Goal: Information Seeking & Learning: Learn about a topic

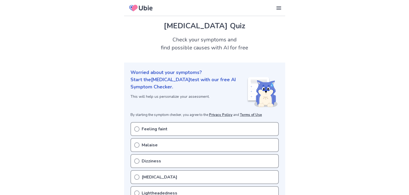
click at [146, 11] on icon at bounding box center [140, 8] width 27 height 13
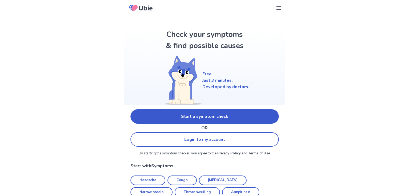
click at [226, 119] on link "Start a symptom check" at bounding box center [205, 116] width 148 height 14
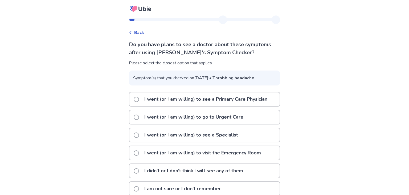
click at [244, 106] on p "I went (or I am willing) to see a Primary Care Physician" at bounding box center [206, 99] width 130 height 14
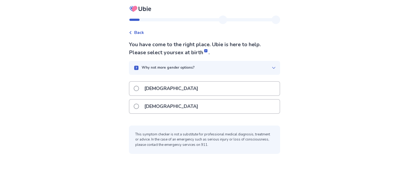
click at [169, 103] on div "[DEMOGRAPHIC_DATA]" at bounding box center [205, 106] width 150 height 14
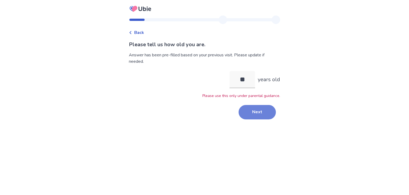
click at [260, 114] on button "Next" at bounding box center [257, 112] width 37 height 14
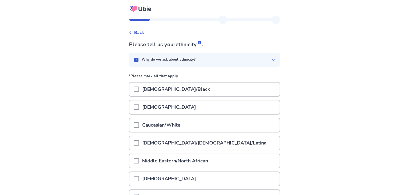
click at [230, 127] on div "Caucasian/White" at bounding box center [205, 125] width 150 height 14
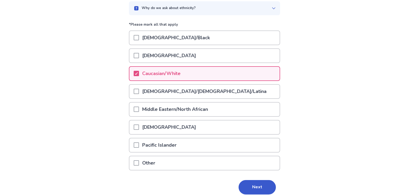
scroll to position [52, 0]
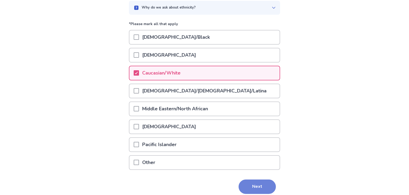
click at [261, 186] on button "Next" at bounding box center [257, 186] width 37 height 14
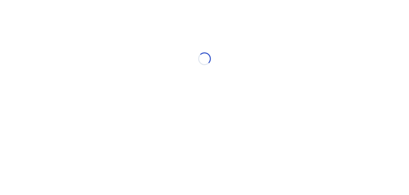
scroll to position [0, 0]
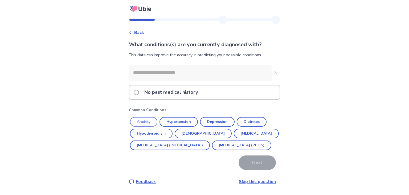
click at [155, 122] on button "Anxiety" at bounding box center [143, 122] width 27 height 10
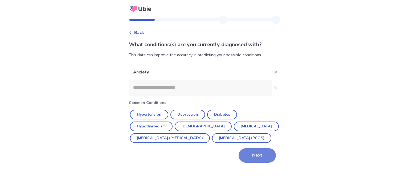
click at [254, 162] on button "Next" at bounding box center [257, 155] width 37 height 14
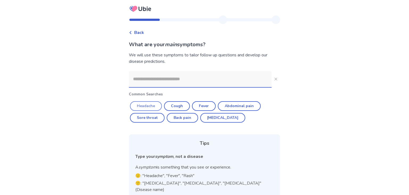
click at [152, 102] on button "Headache" at bounding box center [146, 106] width 32 height 10
type input "********"
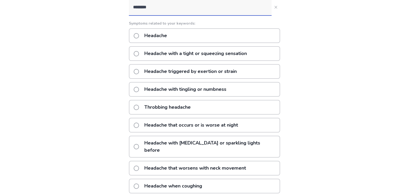
scroll to position [71, 0]
click at [139, 106] on span at bounding box center [136, 107] width 5 height 5
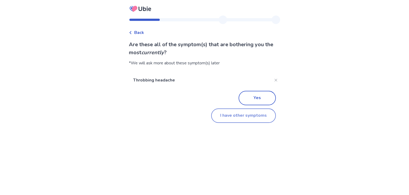
click at [236, 114] on button "I have other symptoms" at bounding box center [243, 115] width 65 height 14
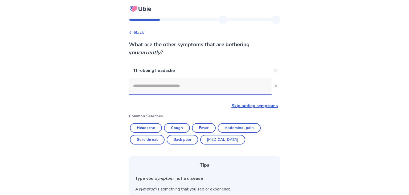
click at [209, 90] on input at bounding box center [200, 86] width 143 height 16
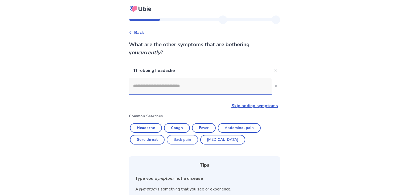
click at [191, 136] on button "Back pain" at bounding box center [182, 140] width 31 height 10
type input "*********"
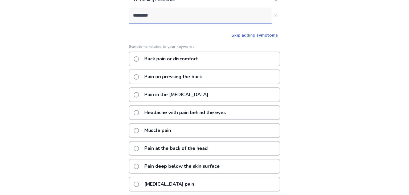
scroll to position [70, 0]
click at [159, 59] on p "Back pain or discomfort" at bounding box center [171, 59] width 60 height 14
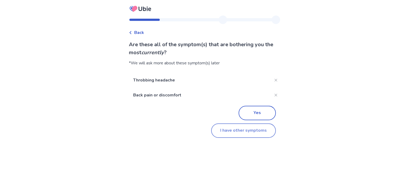
click at [244, 129] on button "I have other symptoms" at bounding box center [243, 130] width 65 height 14
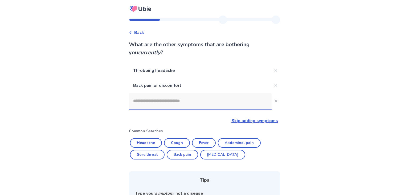
click at [224, 107] on input at bounding box center [200, 101] width 143 height 16
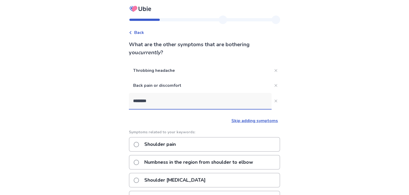
type input "********"
click at [224, 145] on div "Shoulder pain" at bounding box center [204, 144] width 151 height 15
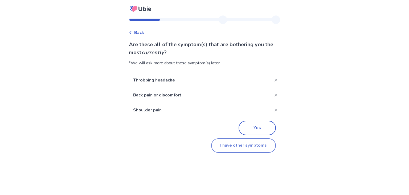
click at [246, 143] on button "I have other symptoms" at bounding box center [243, 145] width 65 height 14
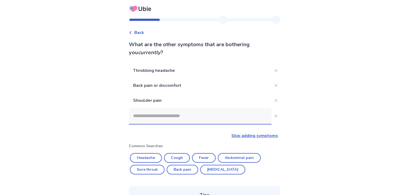
click at [227, 121] on input at bounding box center [200, 116] width 143 height 16
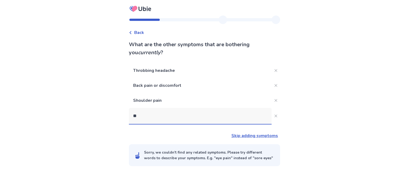
type input "*"
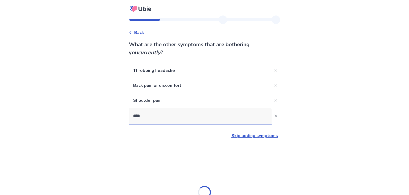
type input "*****"
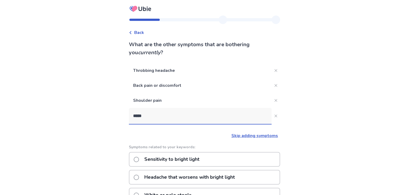
click at [249, 157] on div "Sensitivity to bright light" at bounding box center [204, 159] width 151 height 15
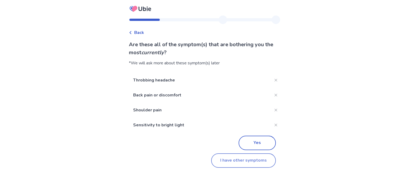
click at [252, 159] on button "I have other symptoms" at bounding box center [243, 160] width 65 height 14
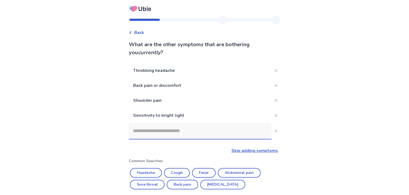
click at [197, 130] on input at bounding box center [200, 131] width 143 height 16
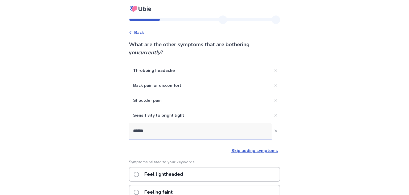
type input "******"
click at [233, 170] on div "Feel lightheaded" at bounding box center [204, 174] width 151 height 15
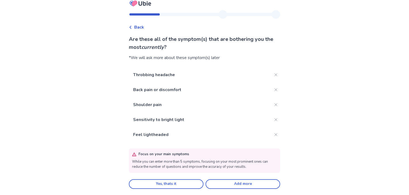
scroll to position [5, 0]
click at [218, 182] on button "Add more" at bounding box center [243, 184] width 75 height 10
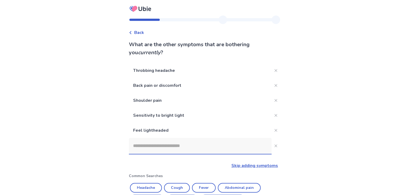
click at [189, 149] on input at bounding box center [200, 146] width 143 height 16
type input "*"
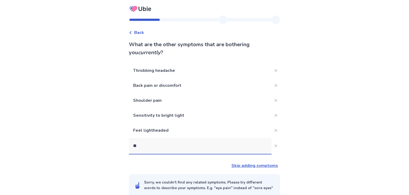
type input "*"
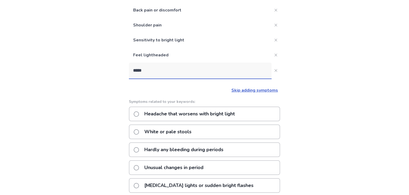
scroll to position [76, 0]
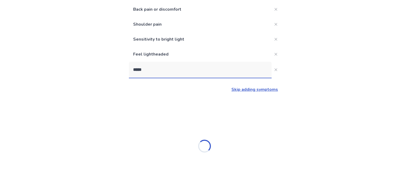
type input "******"
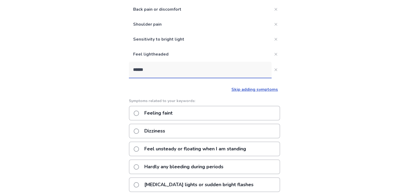
click at [170, 116] on p "Feeling faint" at bounding box center [158, 113] width 35 height 14
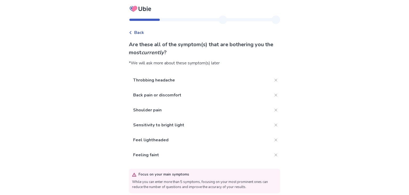
scroll to position [20, 0]
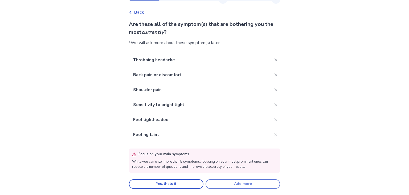
click at [219, 182] on button "Add more" at bounding box center [243, 184] width 75 height 10
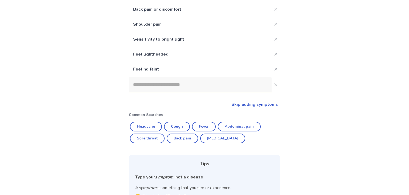
click at [178, 83] on input at bounding box center [200, 85] width 143 height 16
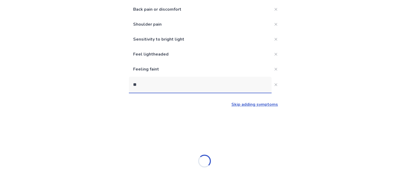
type input "*"
type input "*******"
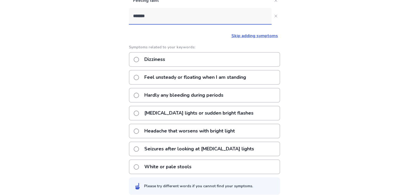
scroll to position [149, 0]
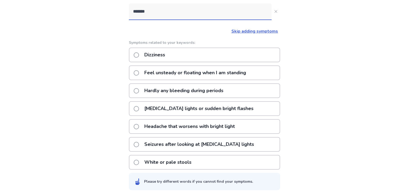
click at [197, 74] on p "Feel unsteady or floating when I am standing" at bounding box center [195, 73] width 108 height 14
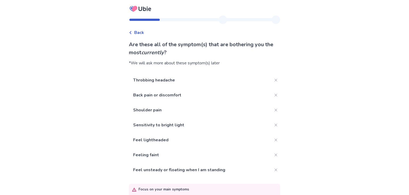
scroll to position [35, 0]
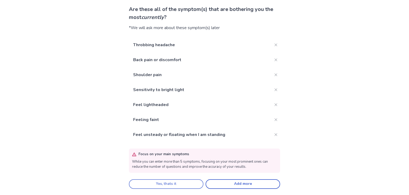
click at [186, 182] on button "Yes, thats it" at bounding box center [166, 184] width 75 height 10
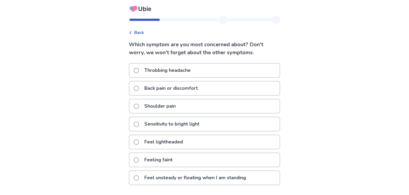
click at [169, 70] on p "Throbbing headache" at bounding box center [167, 70] width 53 height 14
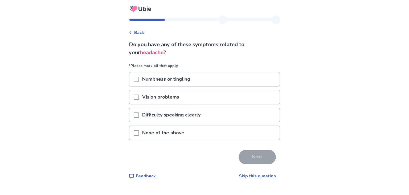
click at [138, 77] on span at bounding box center [136, 79] width 5 height 5
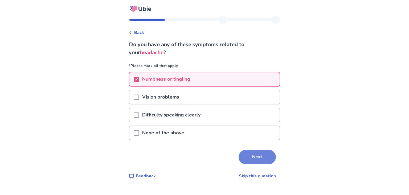
click at [248, 157] on button "Next" at bounding box center [257, 157] width 37 height 14
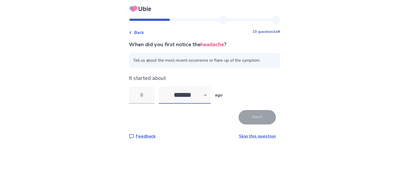
click at [204, 98] on select "******* ****** ******* ******** *******" at bounding box center [185, 94] width 52 height 17
select select "*"
click at [162, 86] on select "******* ****** ******* ******** *******" at bounding box center [185, 94] width 52 height 17
click at [143, 100] on input "tel" at bounding box center [142, 94] width 26 height 17
type input "*"
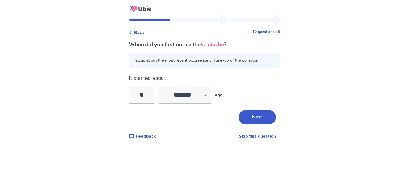
click at [220, 143] on div "Back 10 questions left When did you first notice the headache ? Tell us about t…" at bounding box center [205, 81] width 160 height 132
click at [268, 119] on button "Next" at bounding box center [257, 117] width 37 height 14
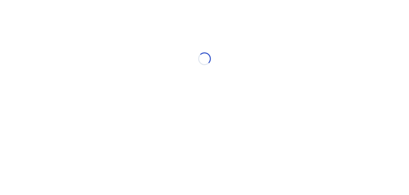
select select "*"
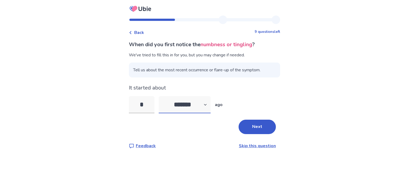
click at [172, 106] on select "******* ****** ******* ******** *******" at bounding box center [185, 104] width 52 height 17
click at [151, 106] on input "*" at bounding box center [142, 104] width 26 height 17
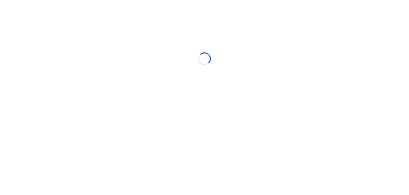
select select "*"
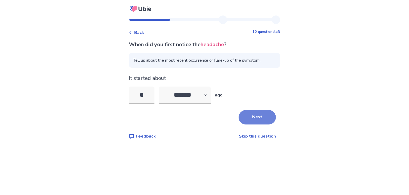
click at [250, 114] on button "Next" at bounding box center [257, 117] width 37 height 14
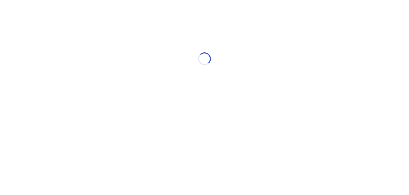
select select "*"
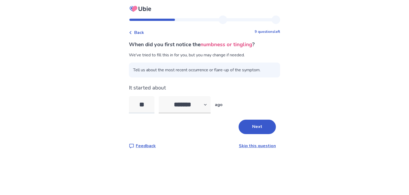
type input "*"
click at [247, 127] on button "Next" at bounding box center [257, 126] width 37 height 14
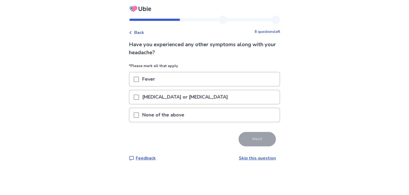
click at [206, 99] on div "[MEDICAL_DATA] or [MEDICAL_DATA]" at bounding box center [205, 97] width 150 height 14
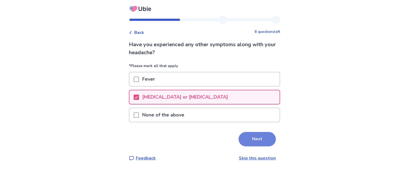
click at [251, 137] on button "Next" at bounding box center [257, 139] width 37 height 14
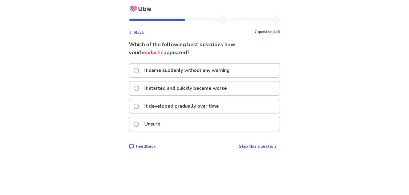
click at [225, 102] on div "It developed gradually over time" at bounding box center [205, 106] width 150 height 14
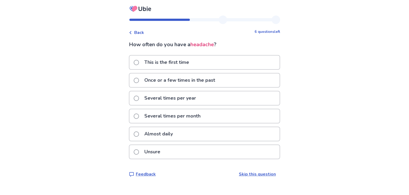
click at [254, 134] on div "Almost daily" at bounding box center [205, 134] width 150 height 14
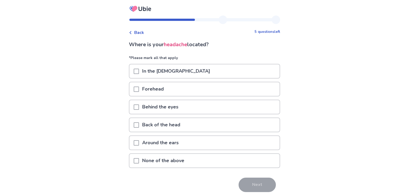
click at [139, 70] on span at bounding box center [136, 71] width 5 height 5
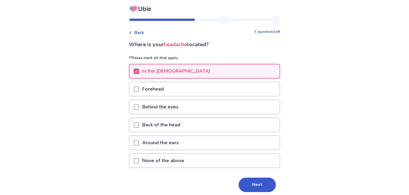
click at [138, 83] on div at bounding box center [136, 89] width 5 height 14
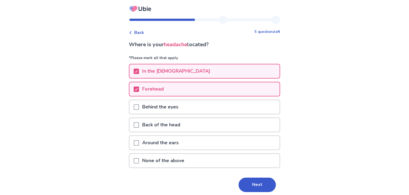
click at [139, 101] on div at bounding box center [136, 107] width 5 height 14
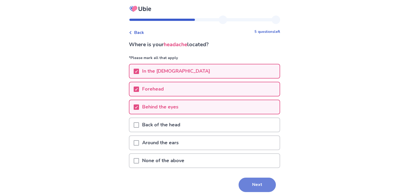
click at [257, 184] on button "Next" at bounding box center [257, 184] width 37 height 14
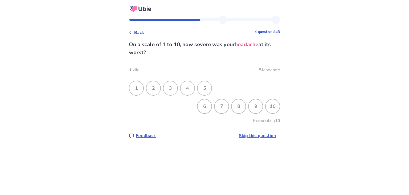
click at [255, 106] on div "9" at bounding box center [256, 106] width 14 height 14
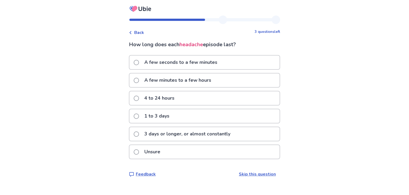
click at [225, 131] on p "3 days or longer, or almost constantly" at bounding box center [187, 134] width 92 height 14
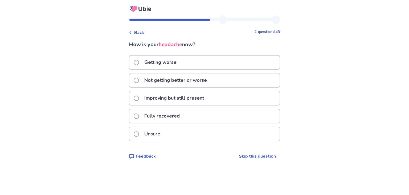
click at [206, 82] on p "Not getting better or worse" at bounding box center [175, 80] width 69 height 14
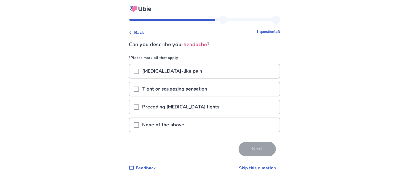
click at [270, 87] on div "Tight or squeezing sensation" at bounding box center [205, 89] width 150 height 14
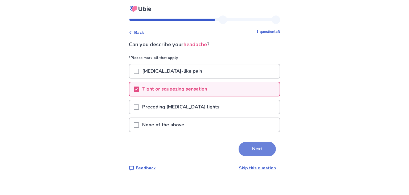
click at [253, 143] on button "Next" at bounding box center [257, 149] width 37 height 14
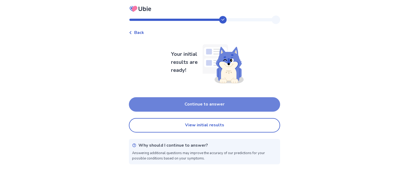
click at [241, 101] on button "Continue to answer" at bounding box center [204, 104] width 151 height 14
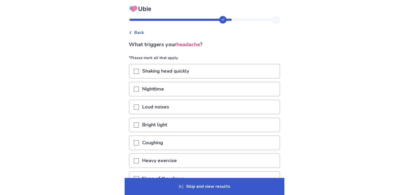
click at [215, 78] on div "Shaking head quickly" at bounding box center [204, 71] width 151 height 15
click at [211, 72] on div "Shaking head quickly" at bounding box center [205, 71] width 150 height 14
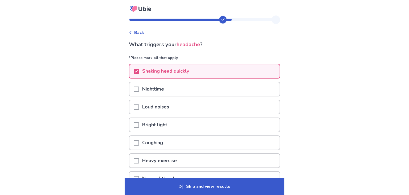
click at [179, 107] on div "Loud noises" at bounding box center [205, 107] width 150 height 14
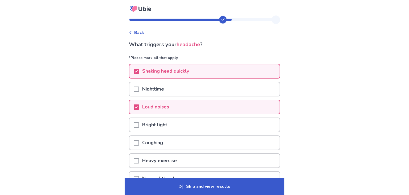
click at [170, 136] on div "Coughing" at bounding box center [205, 143] width 150 height 14
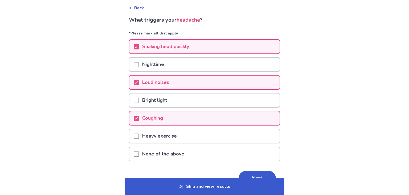
scroll to position [30, 0]
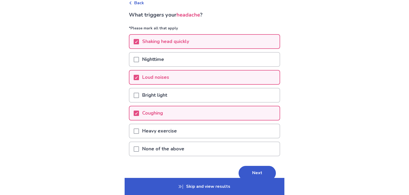
click at [162, 86] on div "Loud noises" at bounding box center [204, 79] width 151 height 18
click at [161, 96] on p "Bright light" at bounding box center [154, 95] width 31 height 14
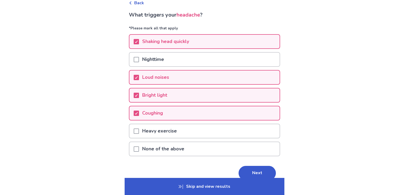
scroll to position [54, 0]
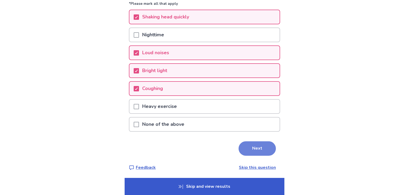
click at [258, 152] on button "Next" at bounding box center [257, 148] width 37 height 14
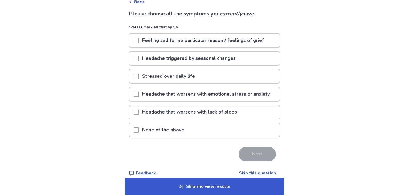
scroll to position [31, 0]
click at [237, 127] on div "None of the above" at bounding box center [205, 130] width 150 height 14
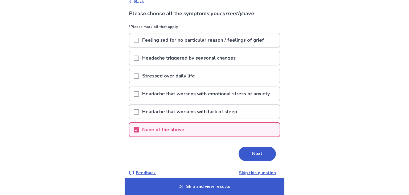
click at [258, 162] on div "Please choose all the symptoms you currently have *Please mark all that apply F…" at bounding box center [204, 93] width 151 height 166
click at [258, 155] on button "Next" at bounding box center [257, 153] width 37 height 14
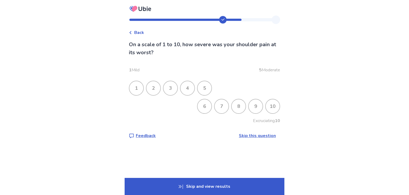
click at [226, 107] on div "7" at bounding box center [222, 106] width 14 height 14
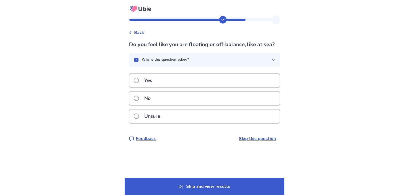
click at [214, 85] on div "Yes" at bounding box center [205, 81] width 150 height 14
click at [208, 118] on div "Unsure" at bounding box center [205, 116] width 150 height 14
click at [209, 114] on div "Unsure" at bounding box center [205, 116] width 150 height 14
click at [131, 32] on icon at bounding box center [131, 32] width 2 height 3
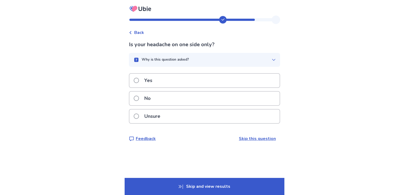
click at [166, 96] on div "No" at bounding box center [205, 98] width 150 height 14
click at [150, 105] on p "No" at bounding box center [147, 98] width 13 height 14
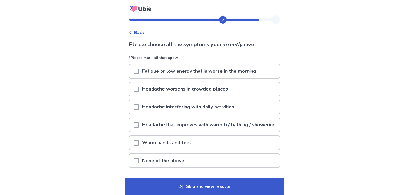
click at [154, 71] on p "Fatigue or low energy that is worse in the morning" at bounding box center [199, 71] width 120 height 14
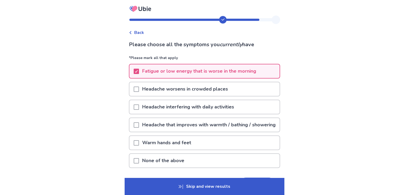
click at [156, 87] on p "Headache worsens in crowded places" at bounding box center [185, 89] width 92 height 14
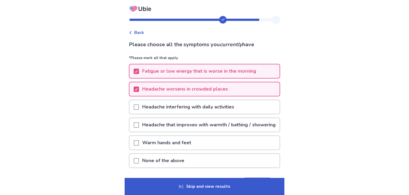
click at [192, 107] on p "Headache interfering with daily activities" at bounding box center [188, 107] width 98 height 14
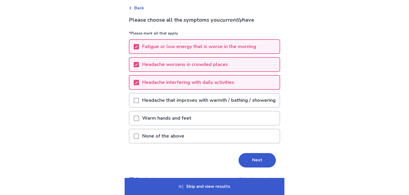
scroll to position [25, 0]
click at [259, 165] on button "Next" at bounding box center [257, 159] width 37 height 14
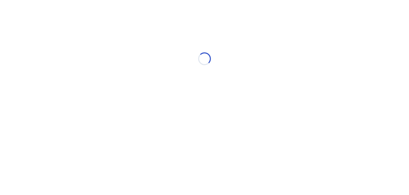
scroll to position [0, 0]
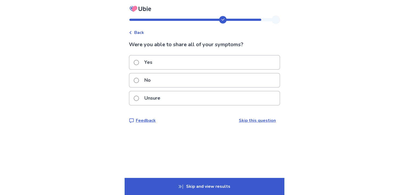
click at [160, 61] on div "Yes" at bounding box center [205, 62] width 150 height 14
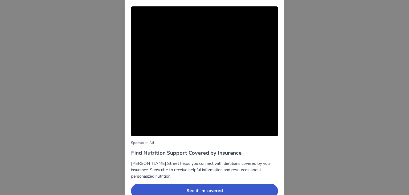
scroll to position [27, 0]
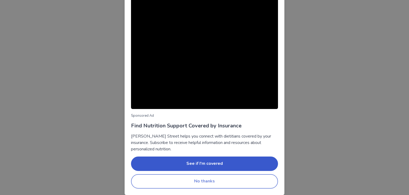
click at [201, 180] on button "No thanks" at bounding box center [204, 181] width 147 height 14
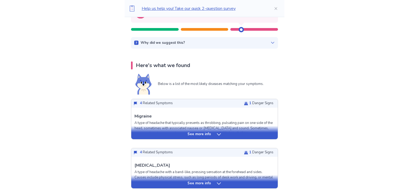
scroll to position [71, 0]
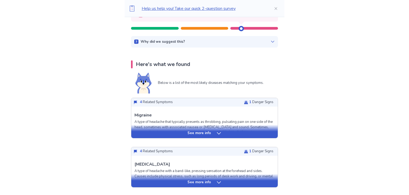
click at [201, 180] on p "See more info" at bounding box center [199, 181] width 23 height 5
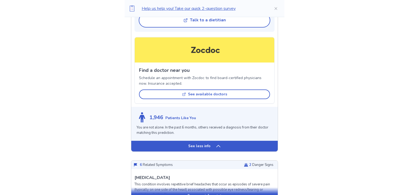
scroll to position [495, 0]
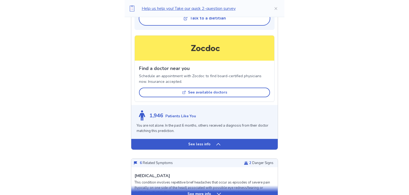
click at [197, 147] on p "See less info" at bounding box center [199, 144] width 22 height 5
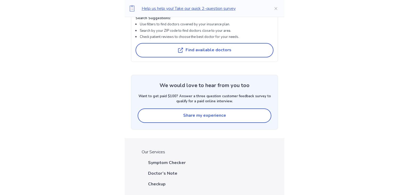
scroll to position [1225, 0]
